Goal: Information Seeking & Learning: Learn about a topic

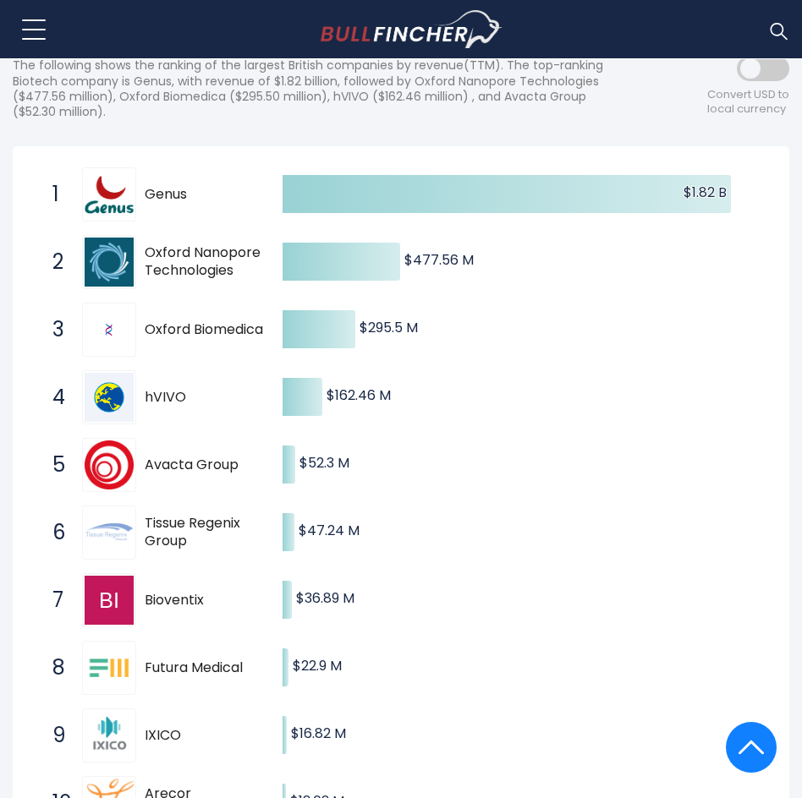
scroll to position [202, 0]
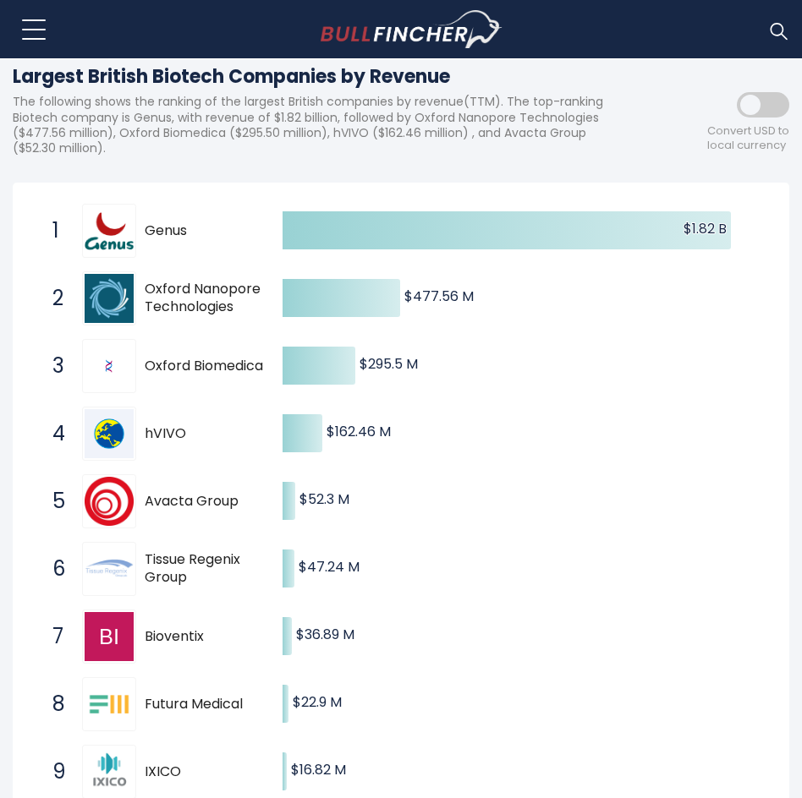
drag, startPoint x: 194, startPoint y: 431, endPoint x: 147, endPoint y: 434, distance: 46.6
click at [147, 434] on span "hVIVO" at bounding box center [209, 434] width 128 height 18
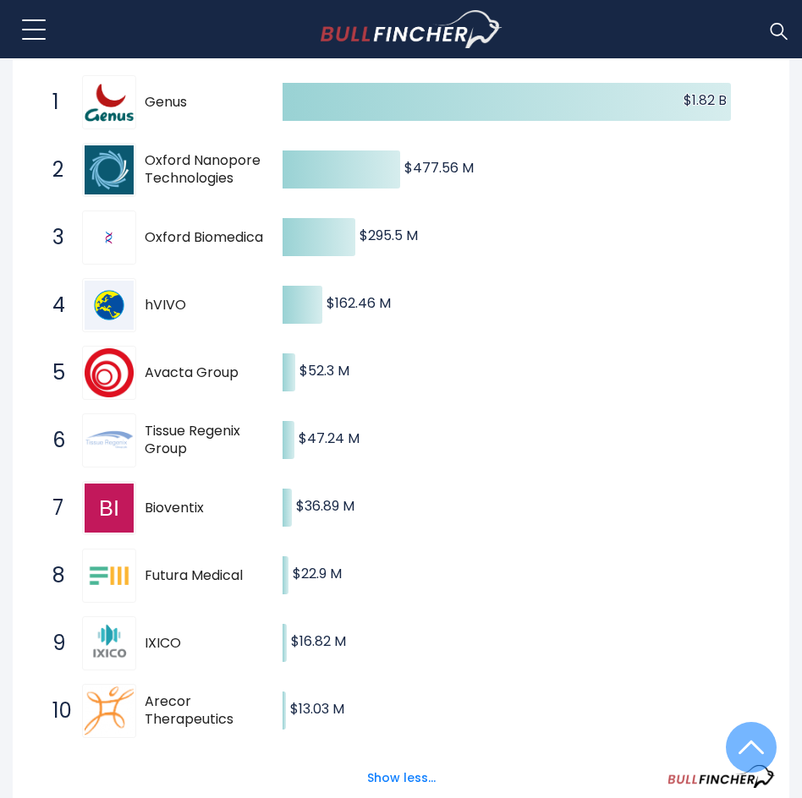
scroll to position [371, 0]
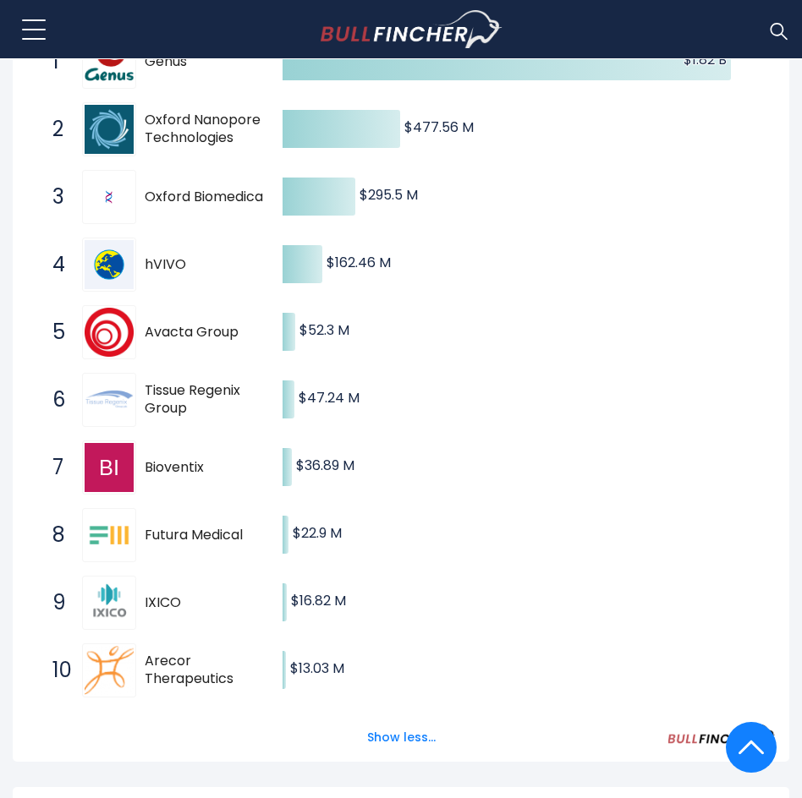
drag, startPoint x: 192, startPoint y: 402, endPoint x: 206, endPoint y: 386, distance: 21.6
click at [189, 395] on span "Tissue Regenix Group" at bounding box center [209, 400] width 128 height 36
drag, startPoint x: 232, startPoint y: 686, endPoint x: 178, endPoint y: 655, distance: 61.4
click at [179, 641] on span "10 Arecor Therapeutics AREC.L" at bounding box center [153, 670] width 234 height 63
click at [178, 662] on span "Arecor Therapeutics" at bounding box center [209, 671] width 128 height 36
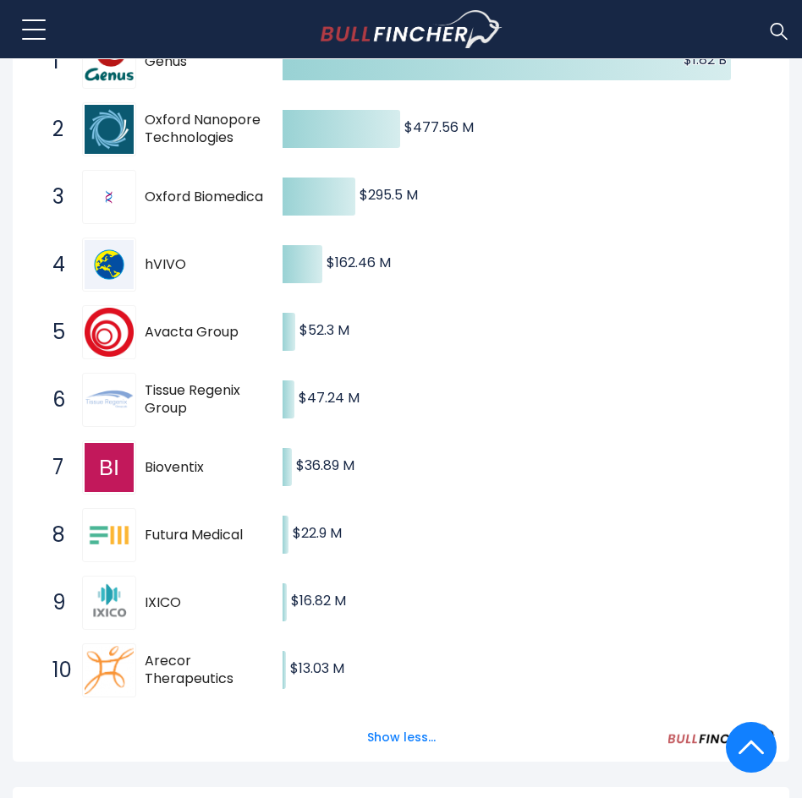
click at [178, 662] on span "Arecor Therapeutics" at bounding box center [209, 671] width 128 height 36
click at [180, 662] on span "Arecor Therapeutics" at bounding box center [209, 671] width 128 height 36
click at [181, 668] on span "Arecor Therapeutics" at bounding box center [209, 671] width 128 height 36
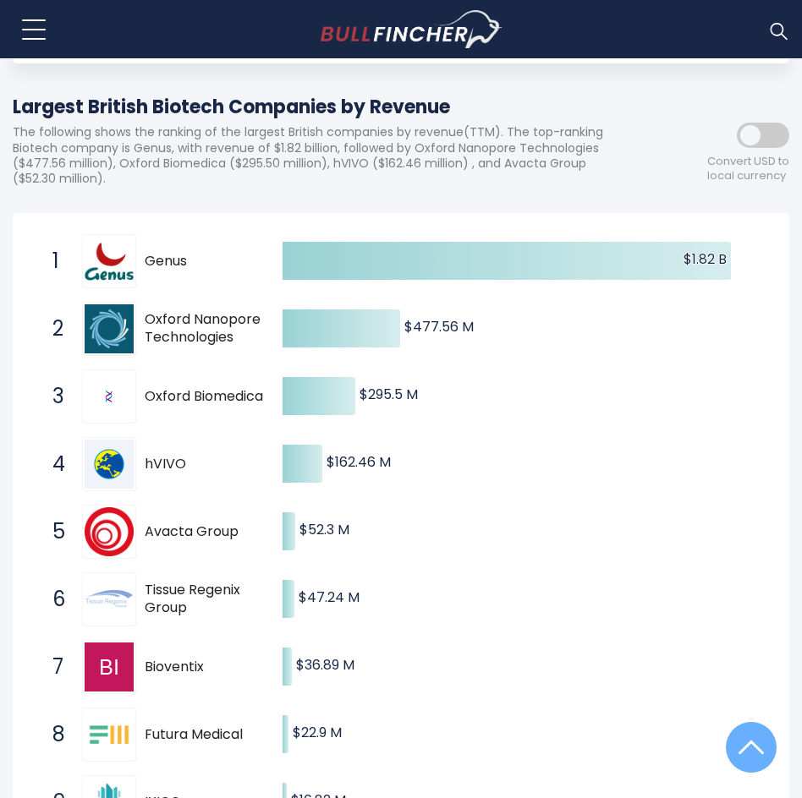
scroll to position [0, 0]
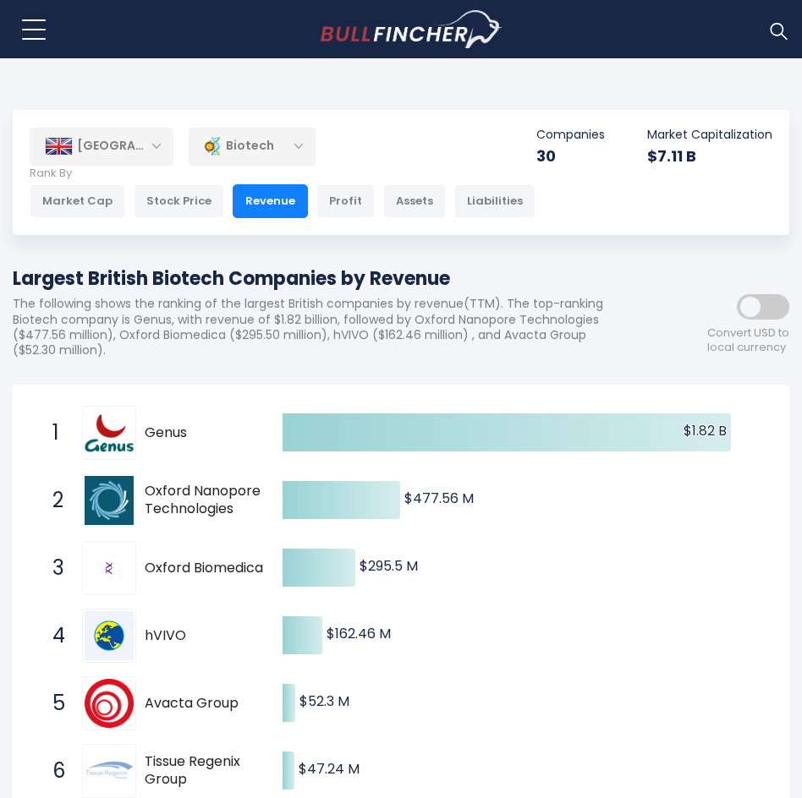
click at [761, 304] on span at bounding box center [762, 306] width 52 height 25
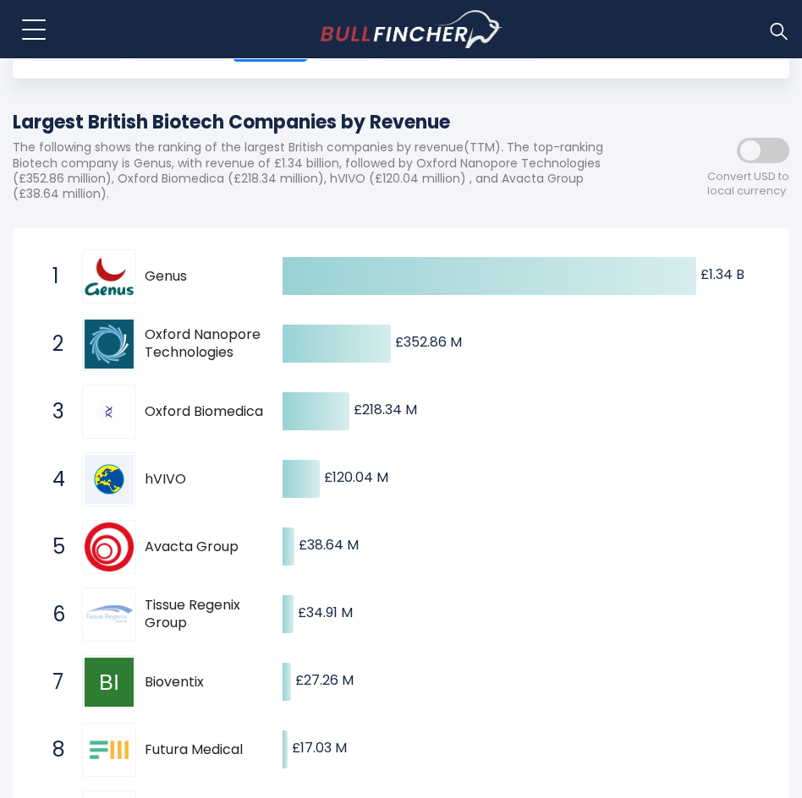
scroll to position [169, 0]
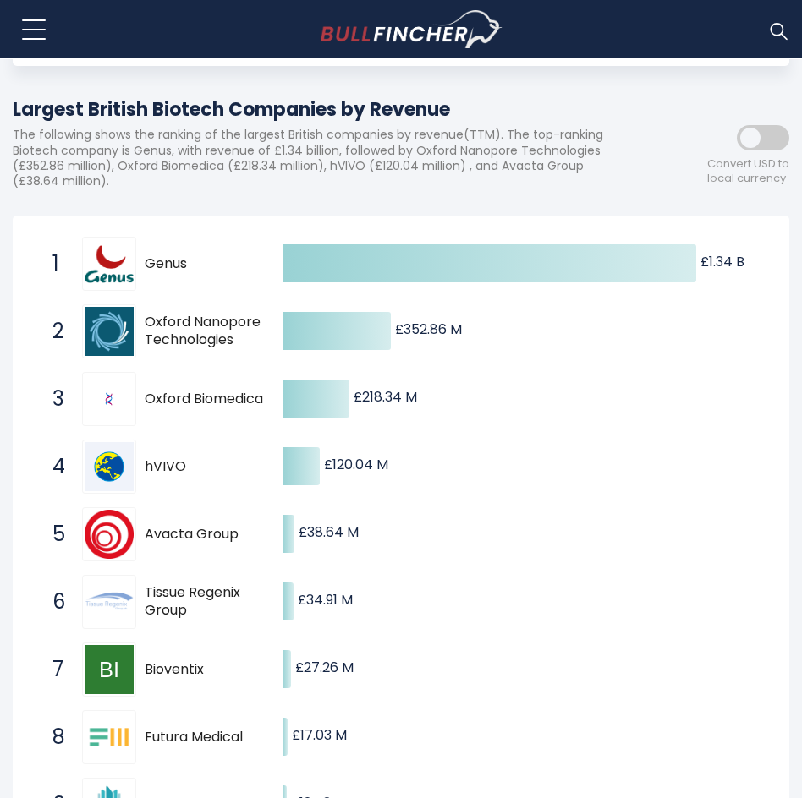
drag, startPoint x: 183, startPoint y: 461, endPoint x: 158, endPoint y: 457, distance: 24.8
click at [158, 458] on span "hVIVO" at bounding box center [209, 467] width 128 height 18
